Goal: Information Seeking & Learning: Learn about a topic

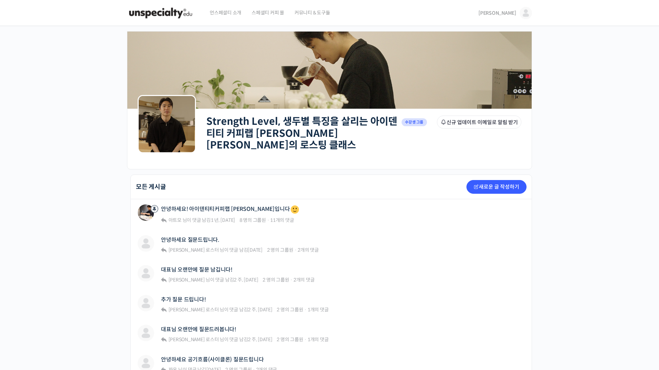
click at [164, 5] on img at bounding box center [160, 13] width 67 height 21
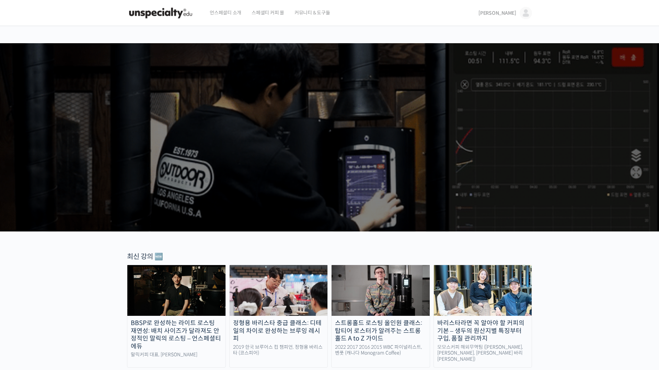
click at [514, 16] on link "[PERSON_NAME]" at bounding box center [505, 13] width 54 height 26
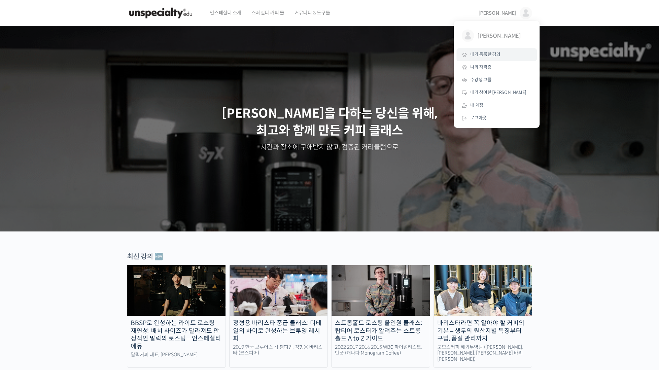
click at [491, 56] on span "내가 등록한 강의" at bounding box center [485, 54] width 30 height 6
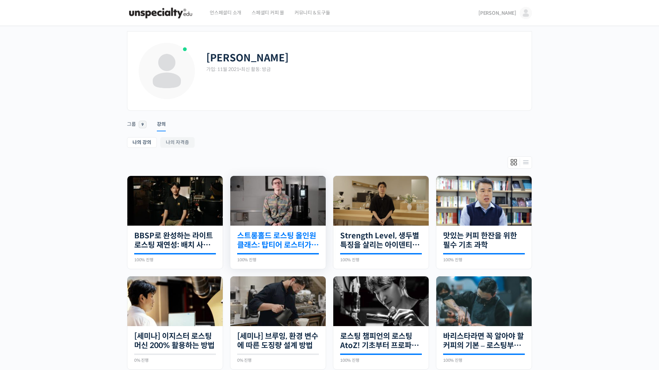
click at [295, 244] on link "스트롱홀드 로스팅 올인원 클래스: 탑티어 로스터가 알려주는 스트롱홀드 A to Z 가이드" at bounding box center [278, 240] width 82 height 19
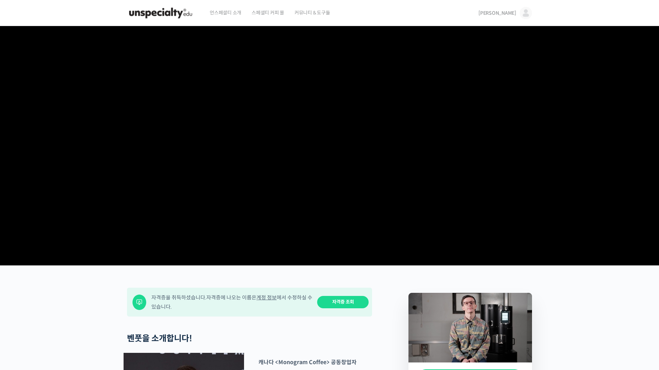
scroll to position [321, 0]
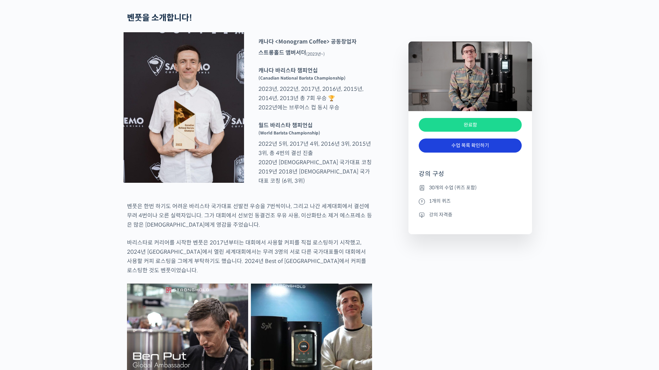
click at [478, 147] on link "수업 목록 확인하기" at bounding box center [470, 146] width 103 height 14
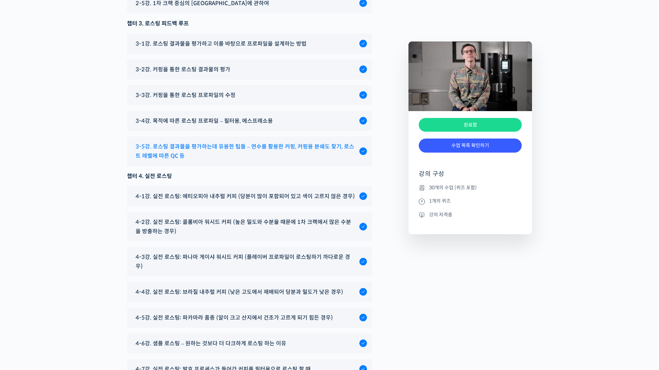
scroll to position [3662, 0]
click at [291, 160] on span "3-5강. 로스팅 결과물을 평가하는데 유용한 팁들 – 연수를 활용한 커핑, 커핑용 분쇄도 찾기, 로스트 레벨에 따른 QC 등" at bounding box center [246, 150] width 220 height 19
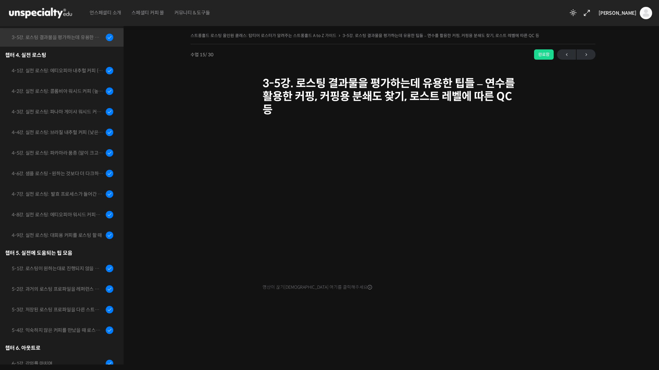
scroll to position [424, 0]
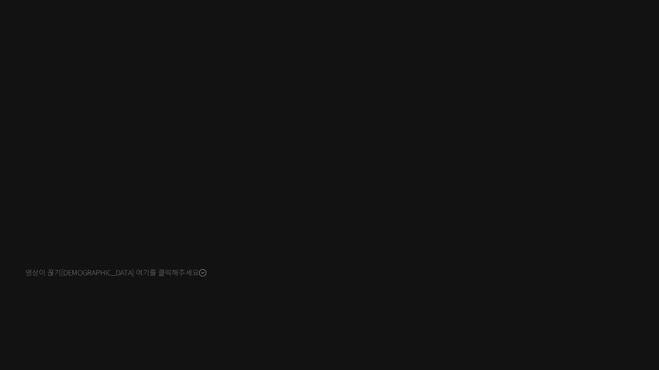
click at [551, 306] on div "스트롱홀드 로스팅 올인원 클래스: 탑티어 로스터가 알려주는 스트롱홀드 A to Z 가이드 3-5강. 로스팅 결과물을 평가하는데 유용한 팁들 –…" at bounding box center [393, 177] width 470 height 293
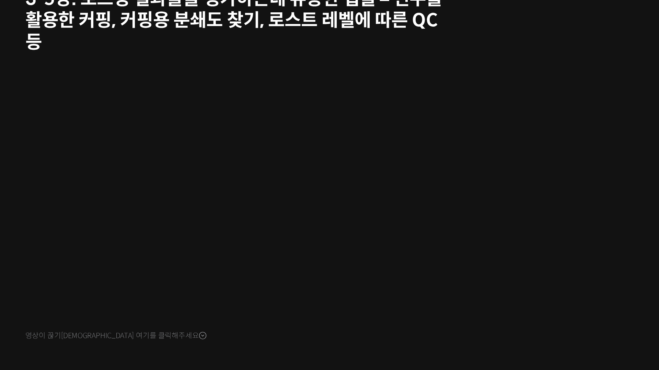
click at [589, 239] on div "스트롱홀드 로스팅 올인원 클래스: 탑티어 로스터가 알려주는 스트롱홀드 A to Z 가이드 3-5강. 로스팅 결과물을 평가하는데 유용한 팁들 –…" at bounding box center [393, 177] width 470 height 293
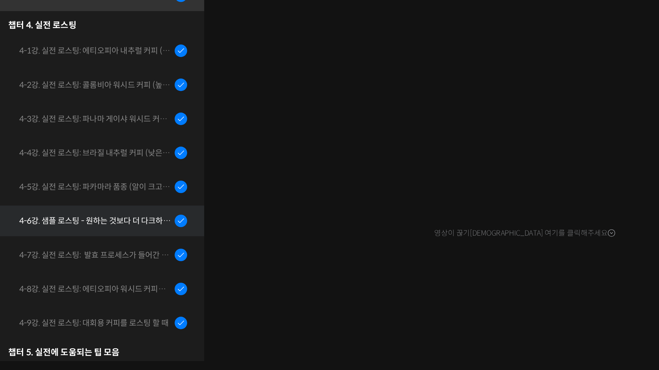
scroll to position [291, 0]
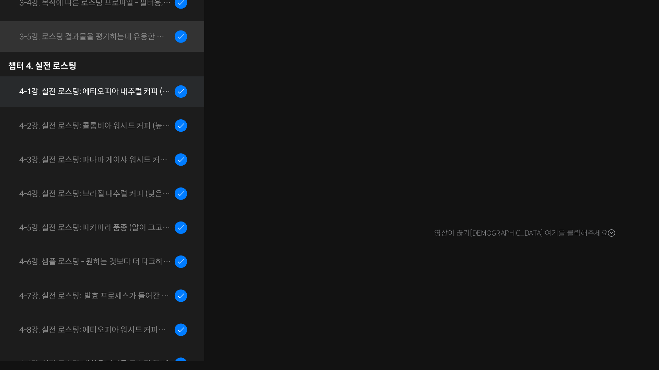
click at [87, 201] on div "4-1강. 실전 로스팅: 에티오피아 내추럴 커피 (당분이 많이 포함되어 있고 색이 고르지 않은 경우)" at bounding box center [58, 202] width 92 height 8
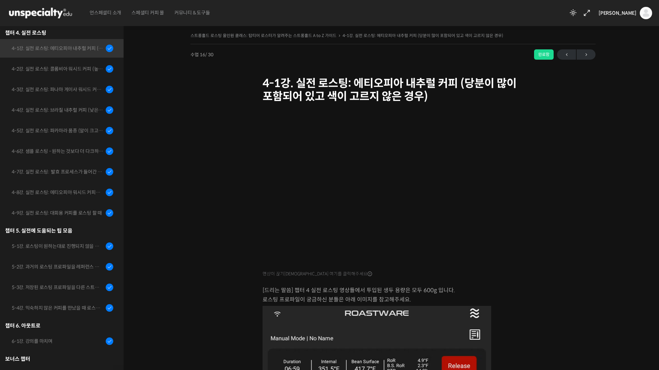
scroll to position [0, 0]
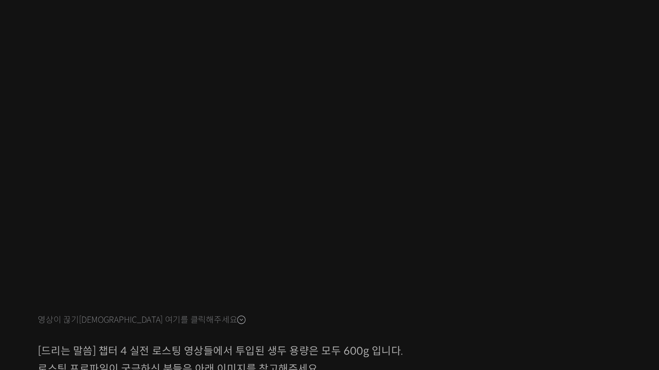
click at [553, 236] on div "스트롱홀드 로스팅 올인원 클래스: 탑티어 로스터가 알려주는 스트롱홀드 A to Z 가이드 4-1강. 실전 로스팅: 에티오피아 내추럴 커피 (당…" at bounding box center [393, 360] width 470 height 658
click at [502, 290] on p "[드리는 말씀] 챕터 4 실전 로스팅 영상들에서 투입된 생두 용량은 모두 600g 입니다. 로스팅 프로파일이 궁금하신 분들은 아래 이미지를 참…" at bounding box center [392, 294] width 261 height 19
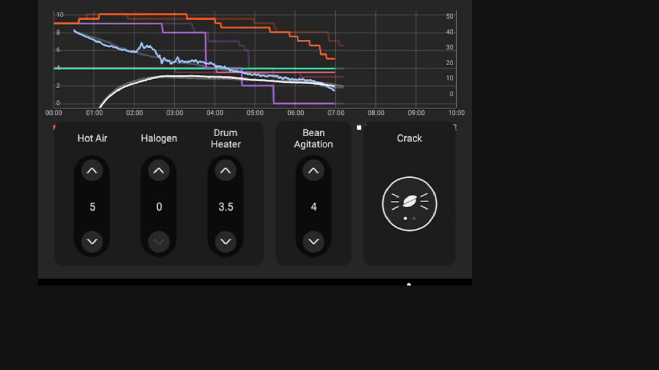
scroll to position [331, 0]
